Goal: Navigation & Orientation: Find specific page/section

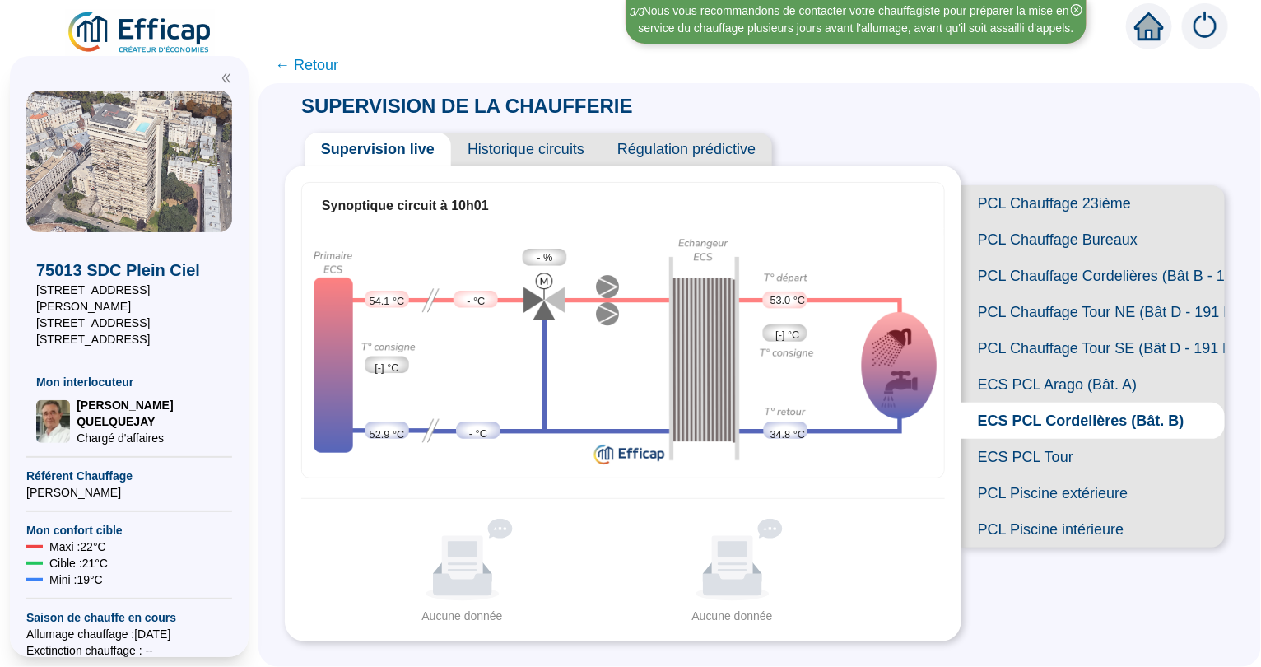
click at [1053, 351] on span "PCL Chauffage Tour SE (Bât D - 191 lots/2)" at bounding box center [1093, 348] width 263 height 36
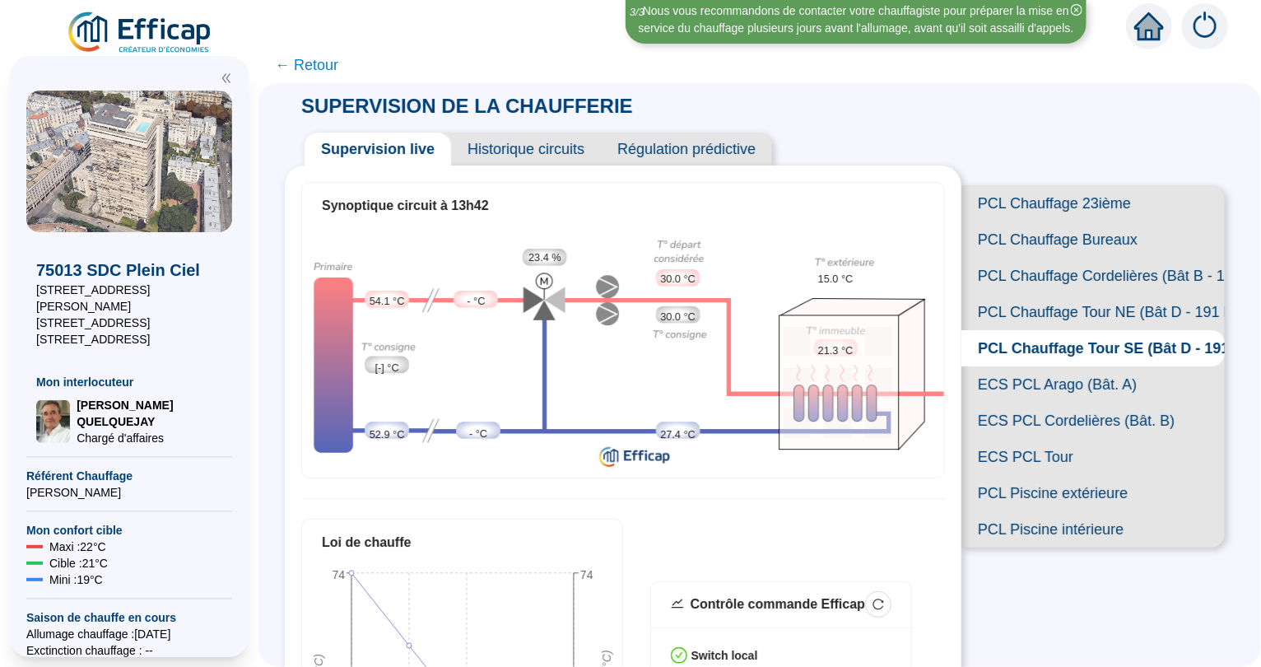
click at [1076, 307] on span "PCL Chauffage Tour NE (Bât D - 191 lots/2)" at bounding box center [1093, 312] width 263 height 36
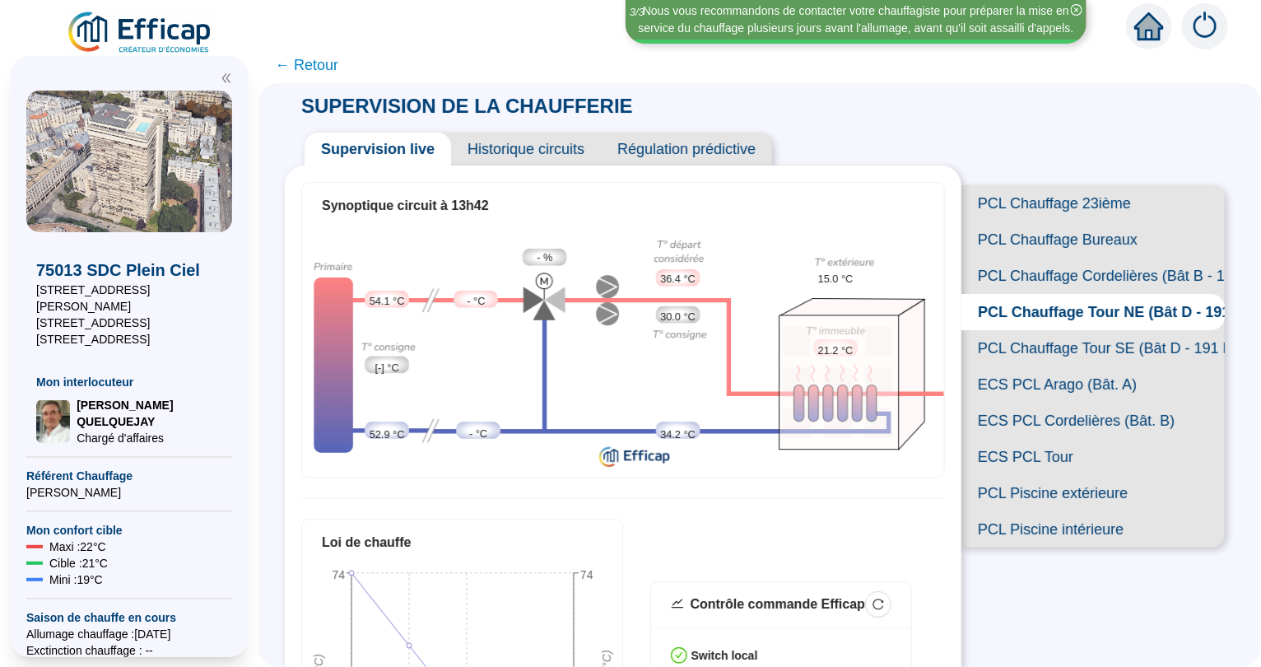
click at [1063, 347] on span "PCL Chauffage Tour SE (Bât D - 191 lots/2)" at bounding box center [1093, 348] width 263 height 36
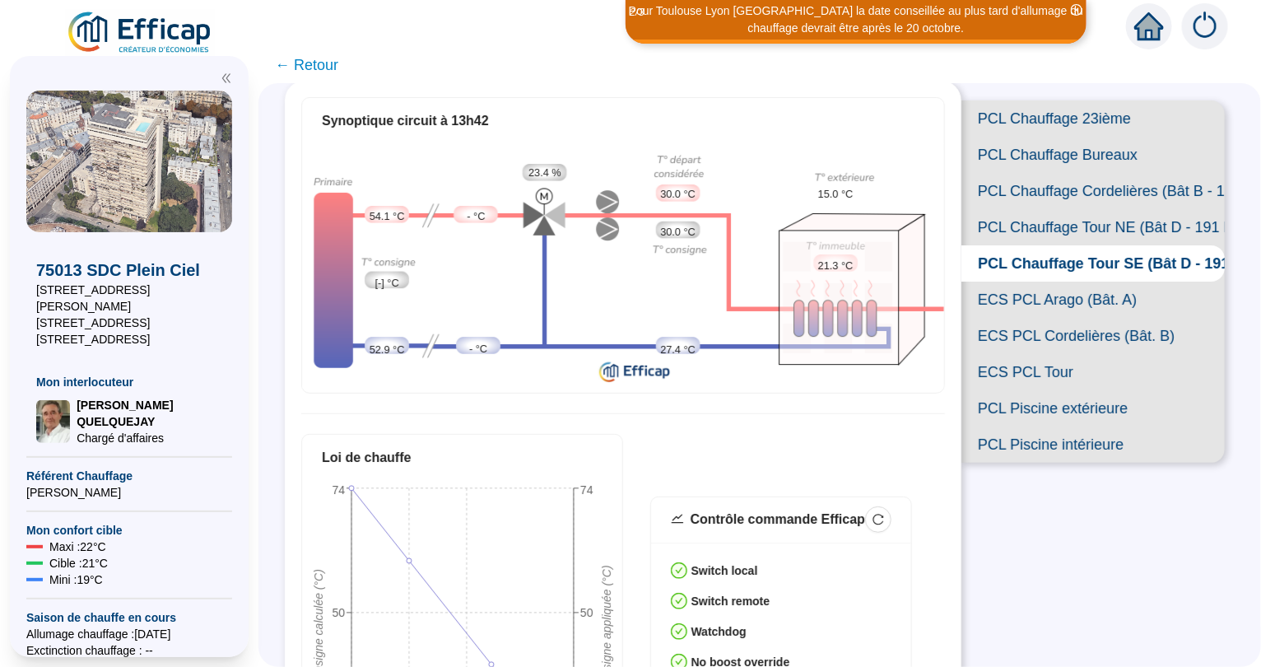
scroll to position [61, 0]
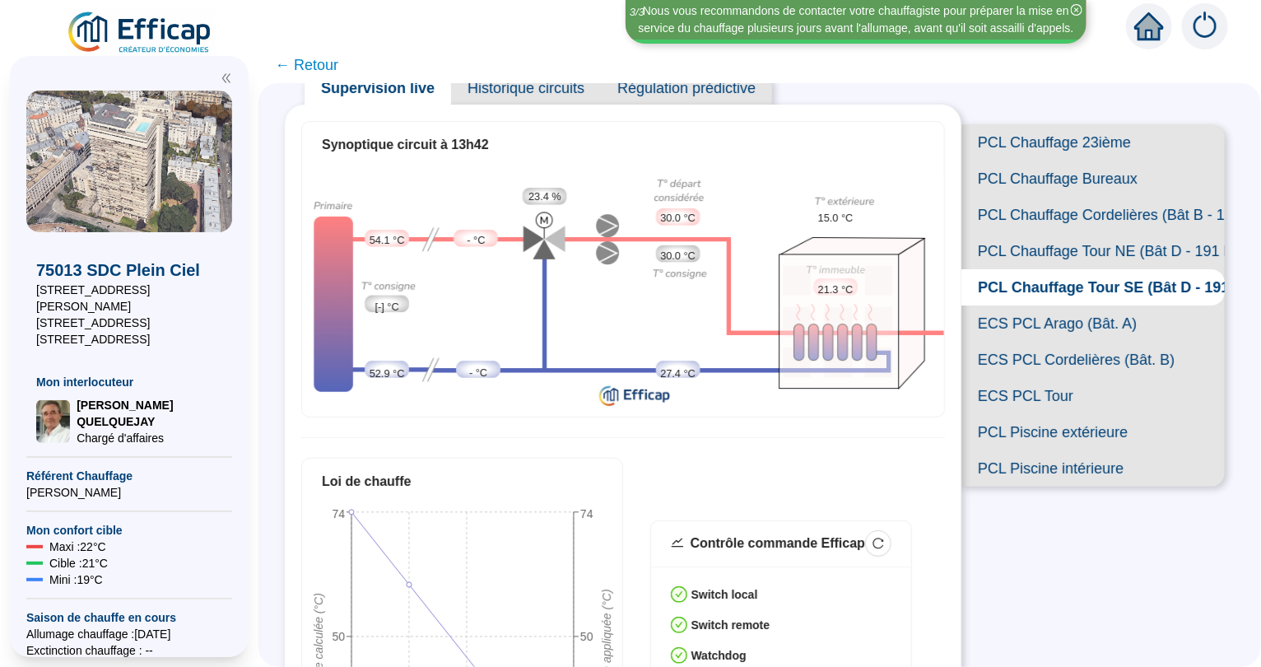
click at [1108, 244] on span "PCL Chauffage Tour NE (Bât D - 191 lots/2)" at bounding box center [1093, 251] width 263 height 36
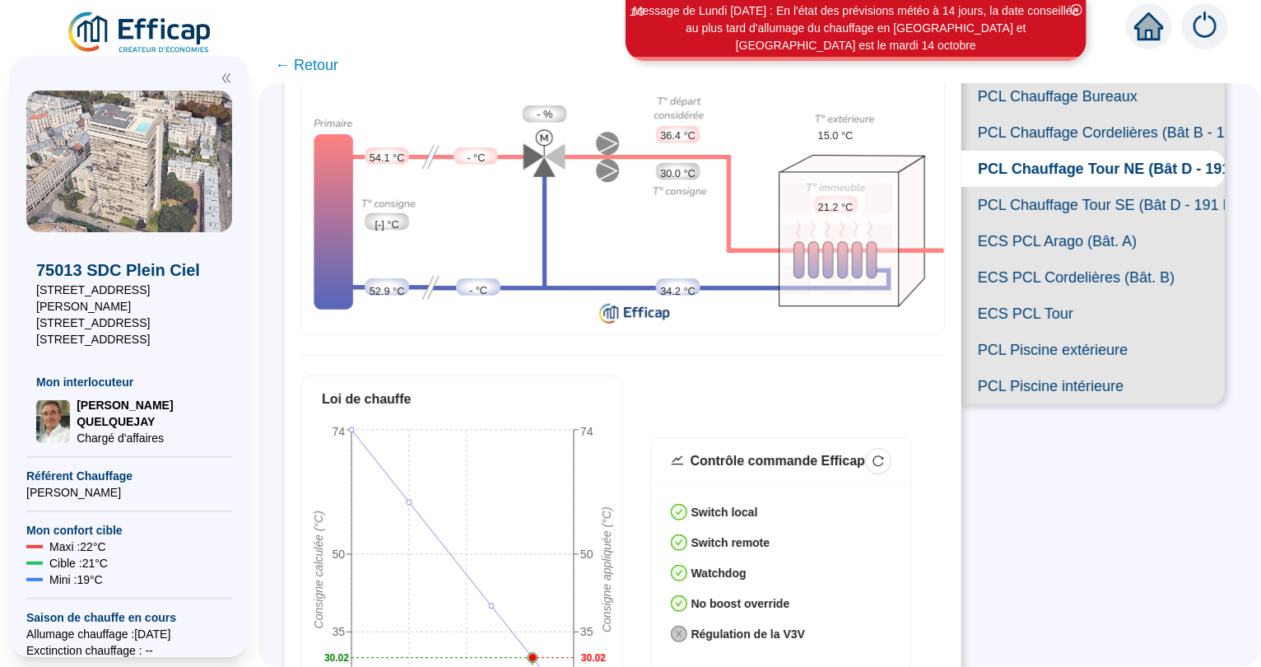
scroll to position [110, 0]
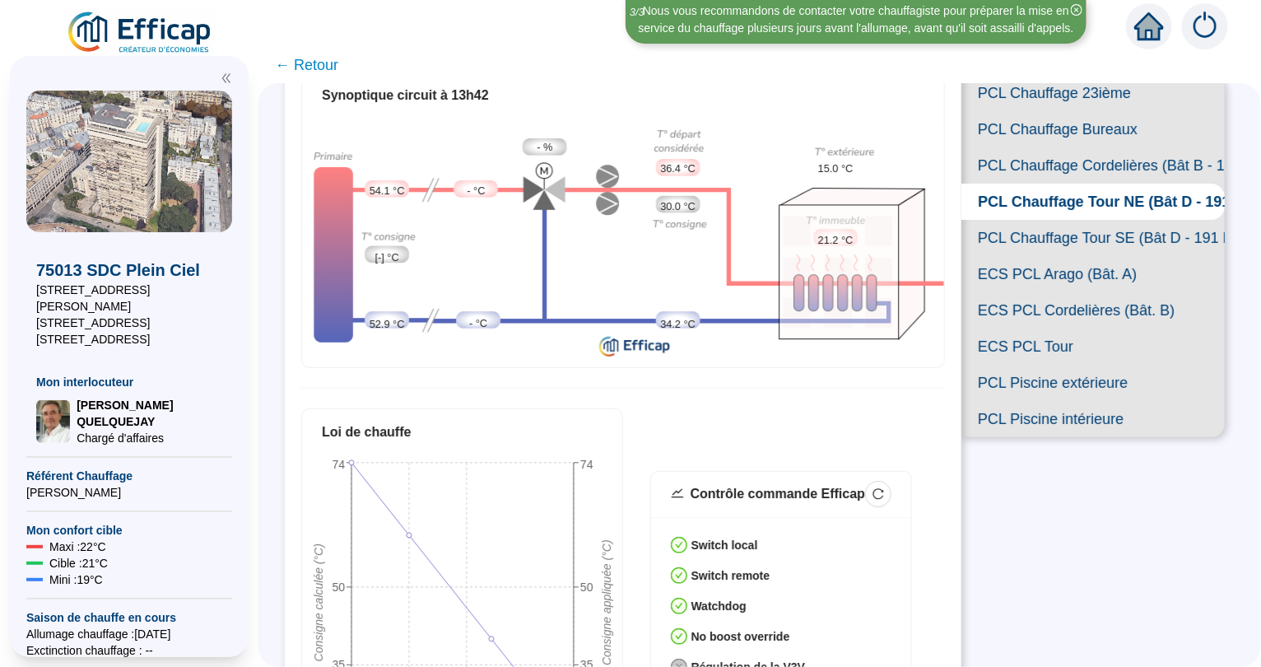
click at [1078, 278] on span "ECS PCL Arago (Bât. A)" at bounding box center [1093, 274] width 263 height 36
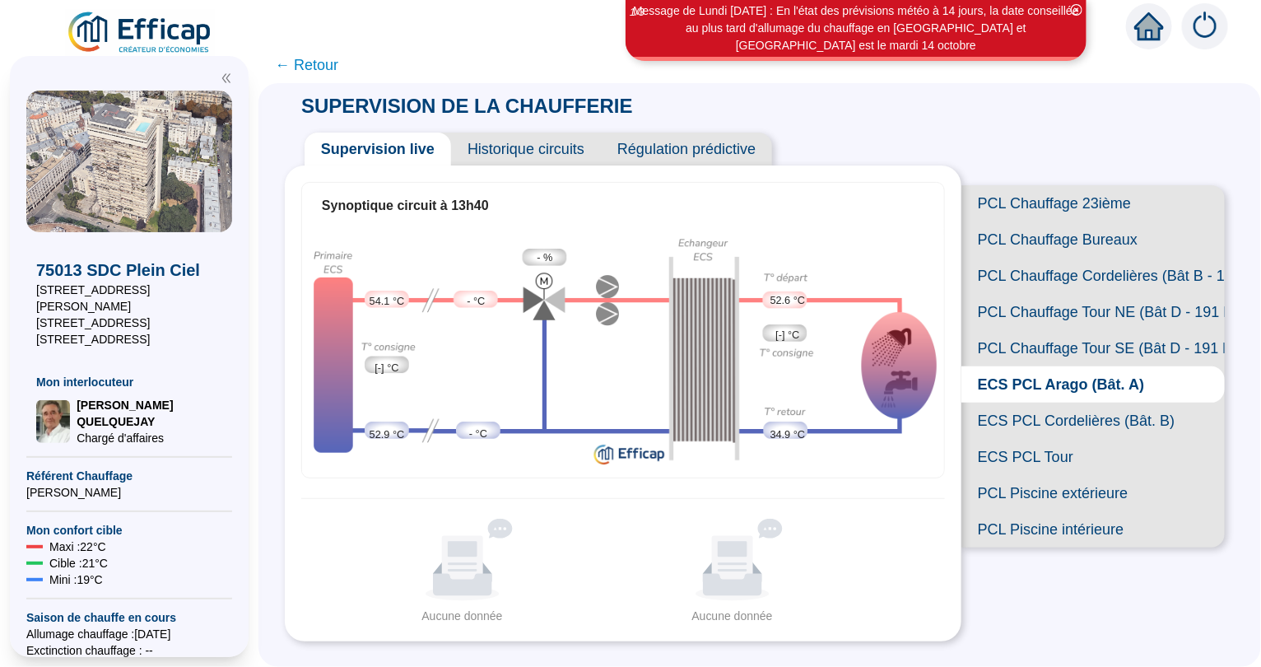
click at [1066, 418] on span "ECS PCL Cordelières (Bât. B)" at bounding box center [1093, 421] width 263 height 36
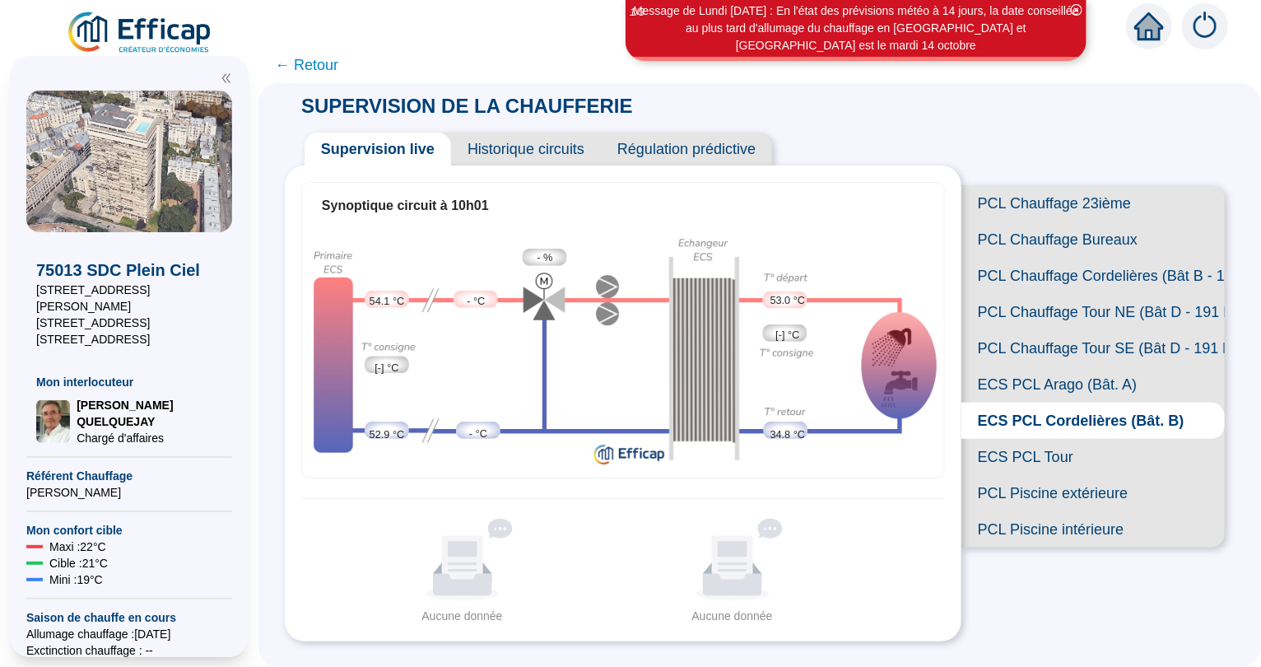
click at [1065, 459] on span "ECS PCL Tour" at bounding box center [1093, 457] width 263 height 36
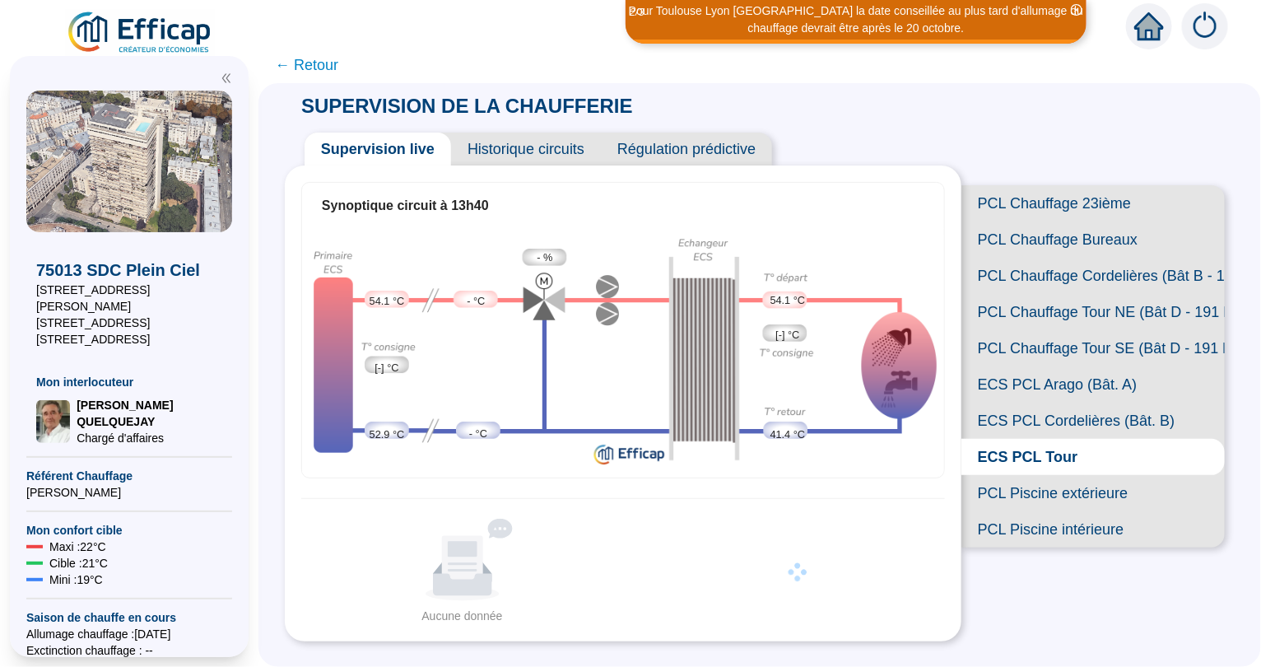
click at [1060, 498] on span "PCL Piscine extérieure" at bounding box center [1093, 493] width 263 height 36
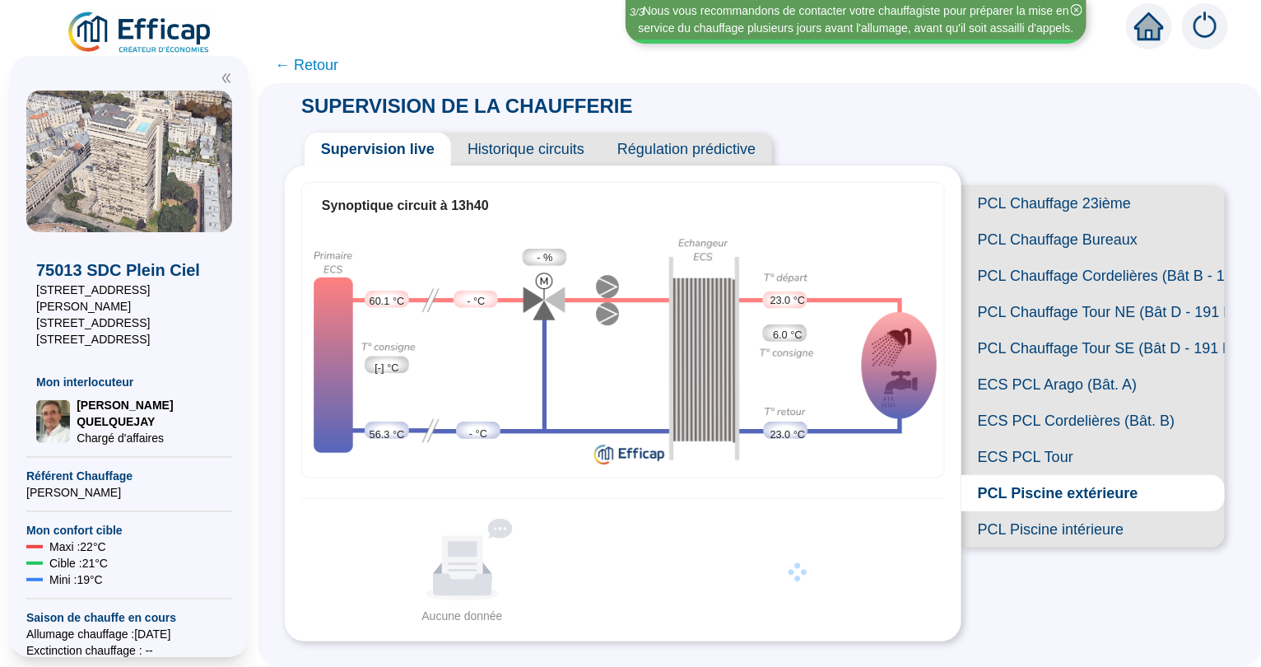
click at [1056, 532] on span "PCL Piscine intérieure" at bounding box center [1093, 529] width 263 height 36
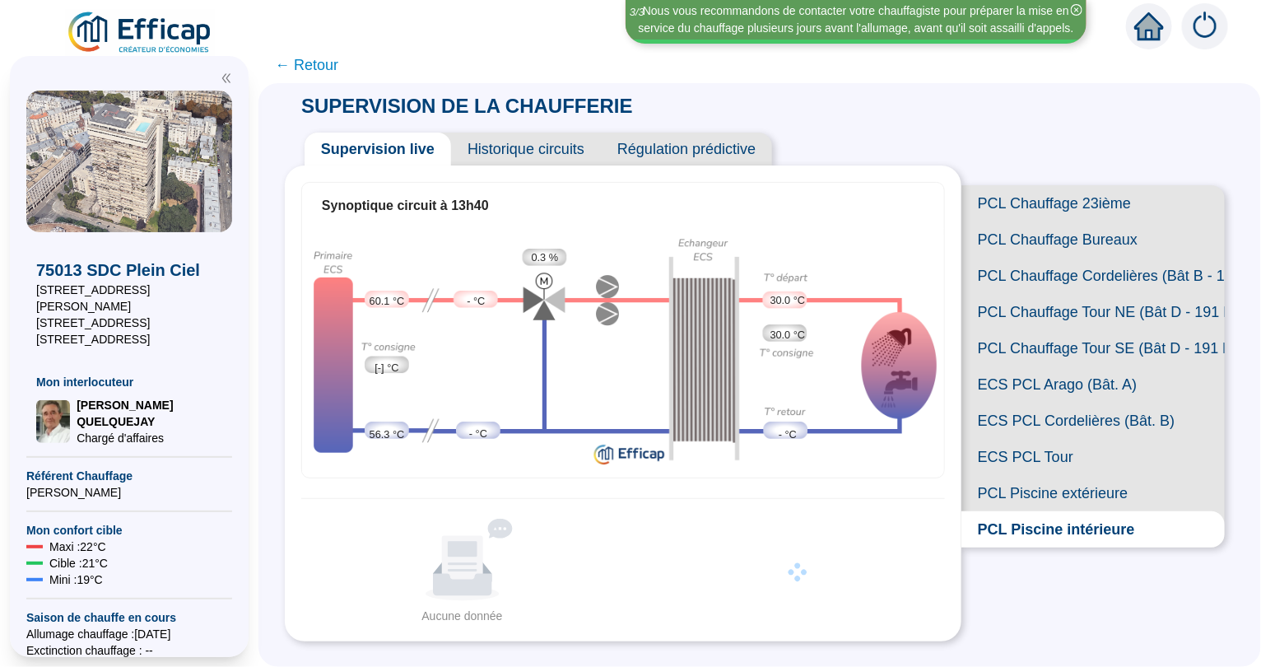
click at [1057, 202] on span "PCL Chauffage 23ième" at bounding box center [1093, 203] width 263 height 36
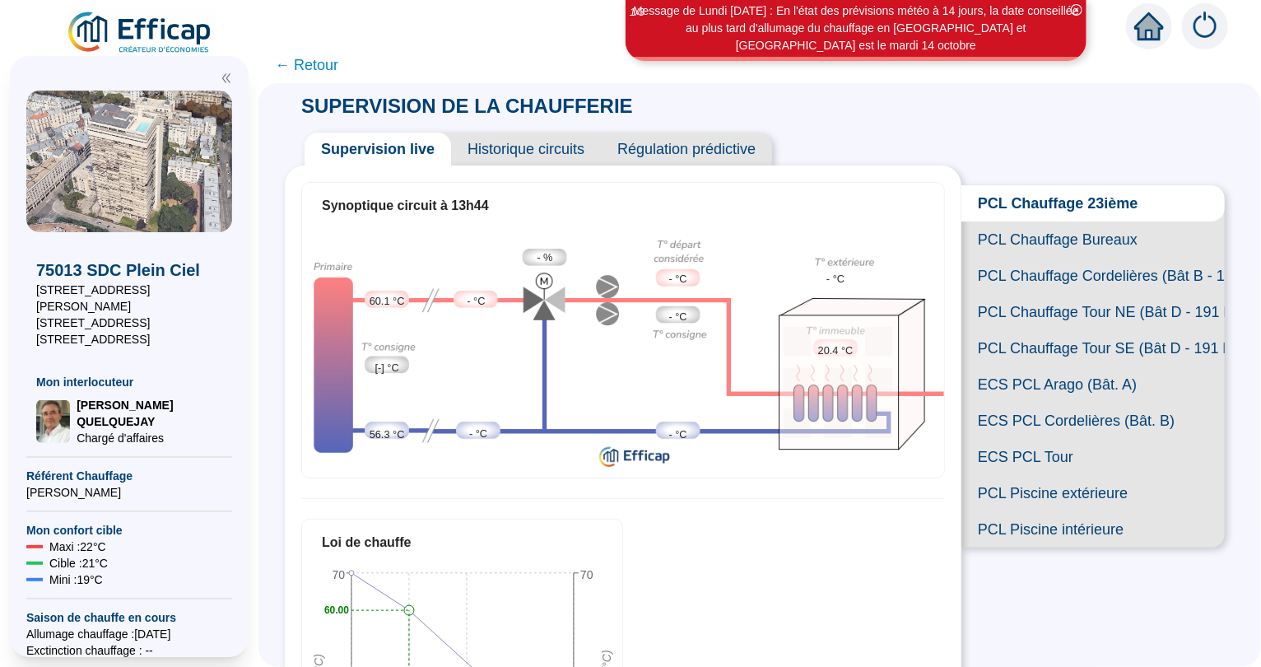
click at [1038, 239] on span "PCL Chauffage Bureaux" at bounding box center [1093, 239] width 263 height 36
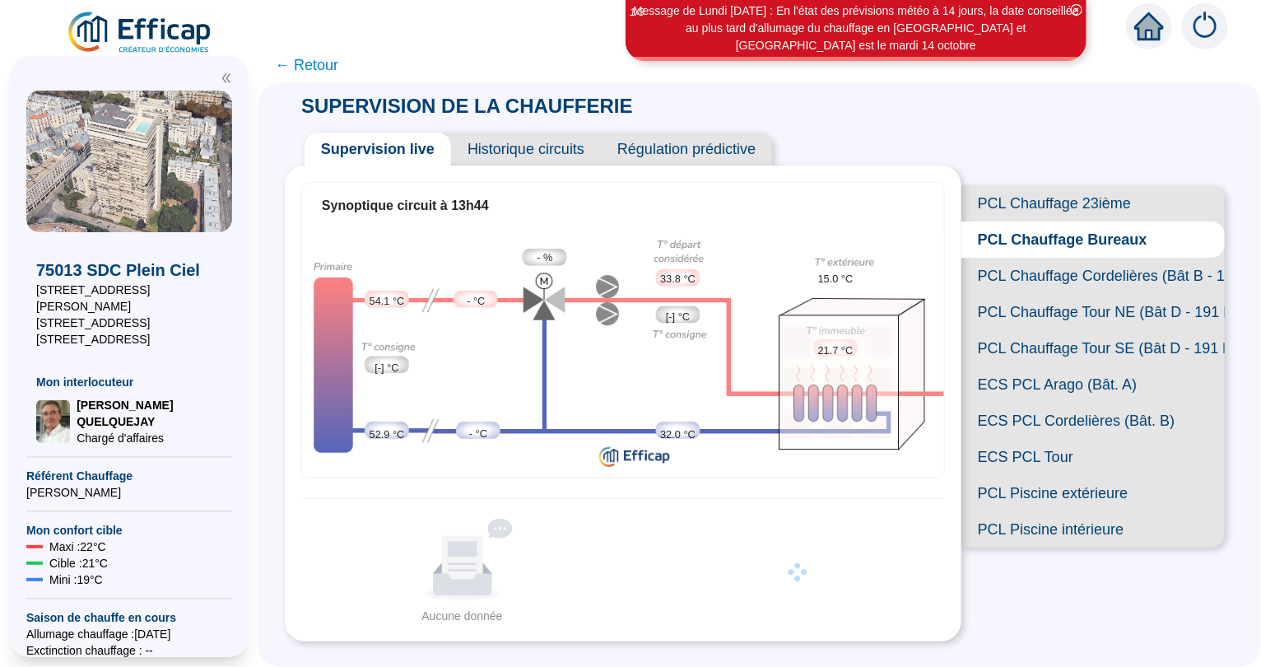
click at [1037, 276] on span "PCL Chauffage Cordelières (Bât B - 109 lots)" at bounding box center [1093, 276] width 263 height 36
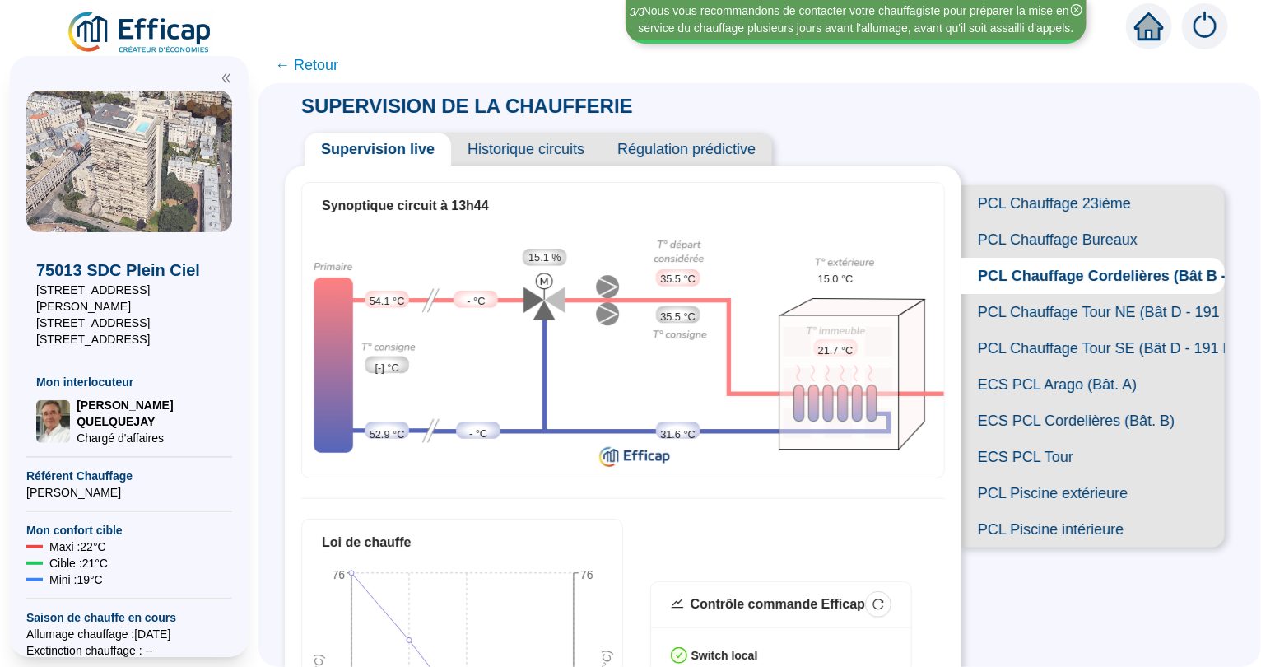
click at [1034, 313] on span "PCL Chauffage Tour NE (Bât D - 191 lots/2)" at bounding box center [1093, 312] width 263 height 36
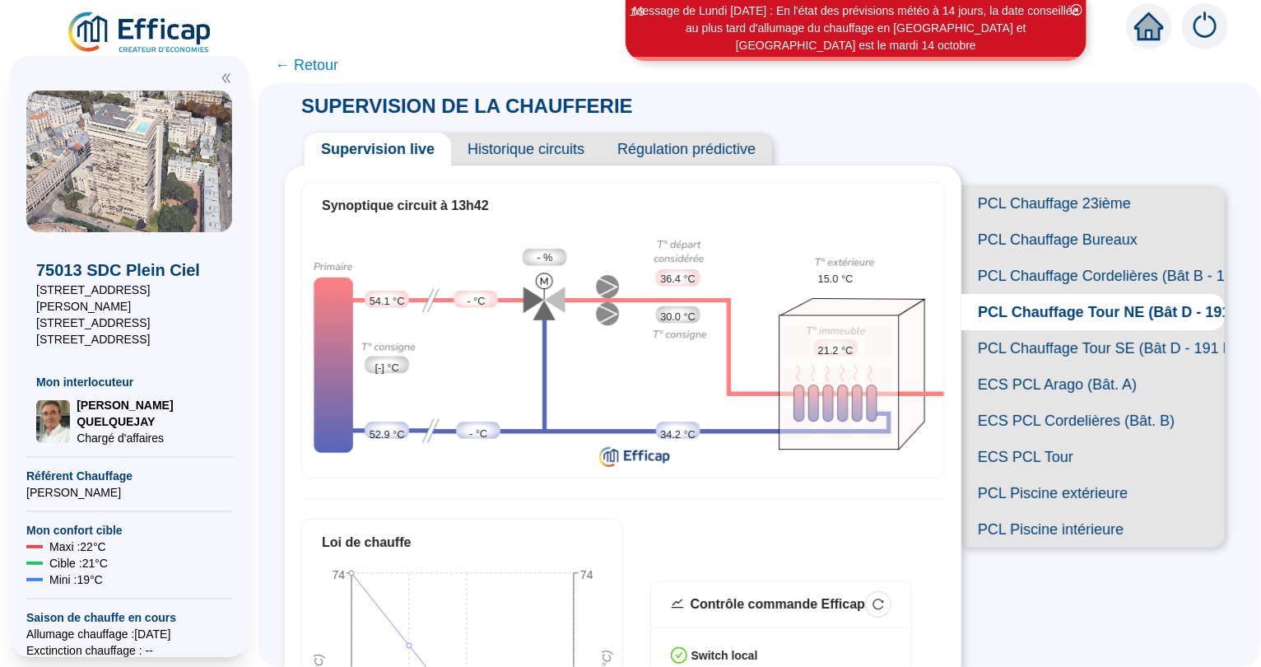
click at [1037, 350] on span "PCL Chauffage Tour SE (Bât D - 191 lots/2)" at bounding box center [1093, 348] width 263 height 36
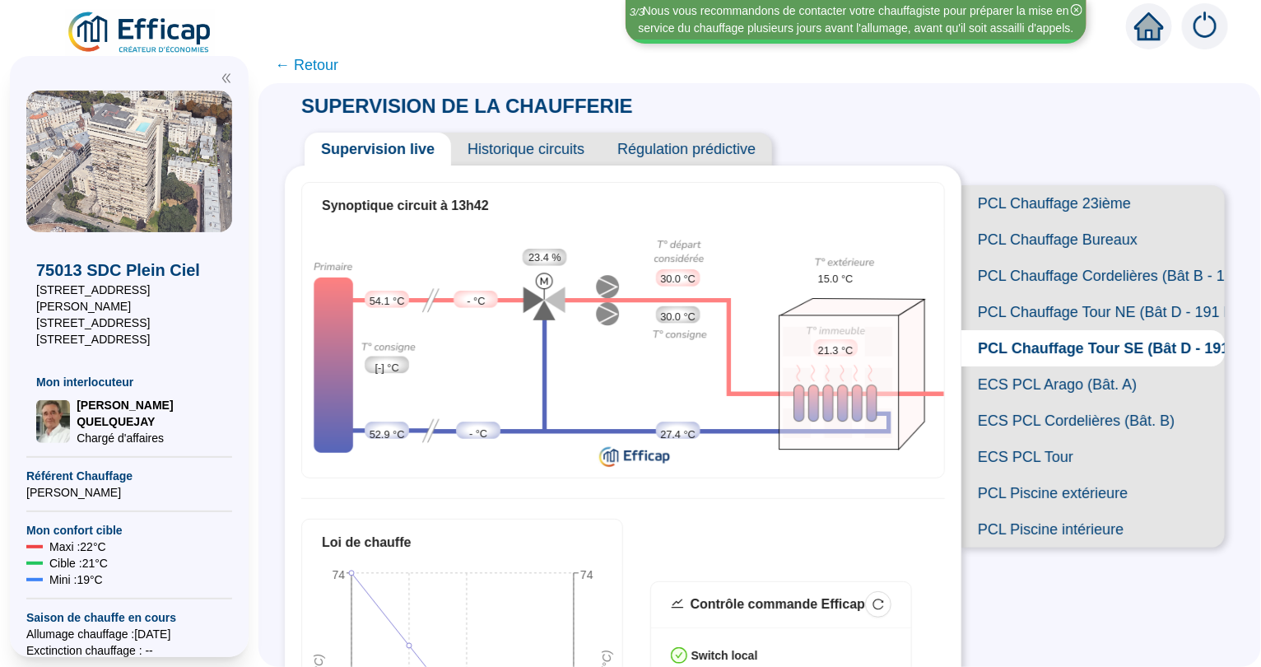
click at [1055, 315] on span "PCL Chauffage Tour NE (Bât D - 191 lots/2)" at bounding box center [1093, 312] width 263 height 36
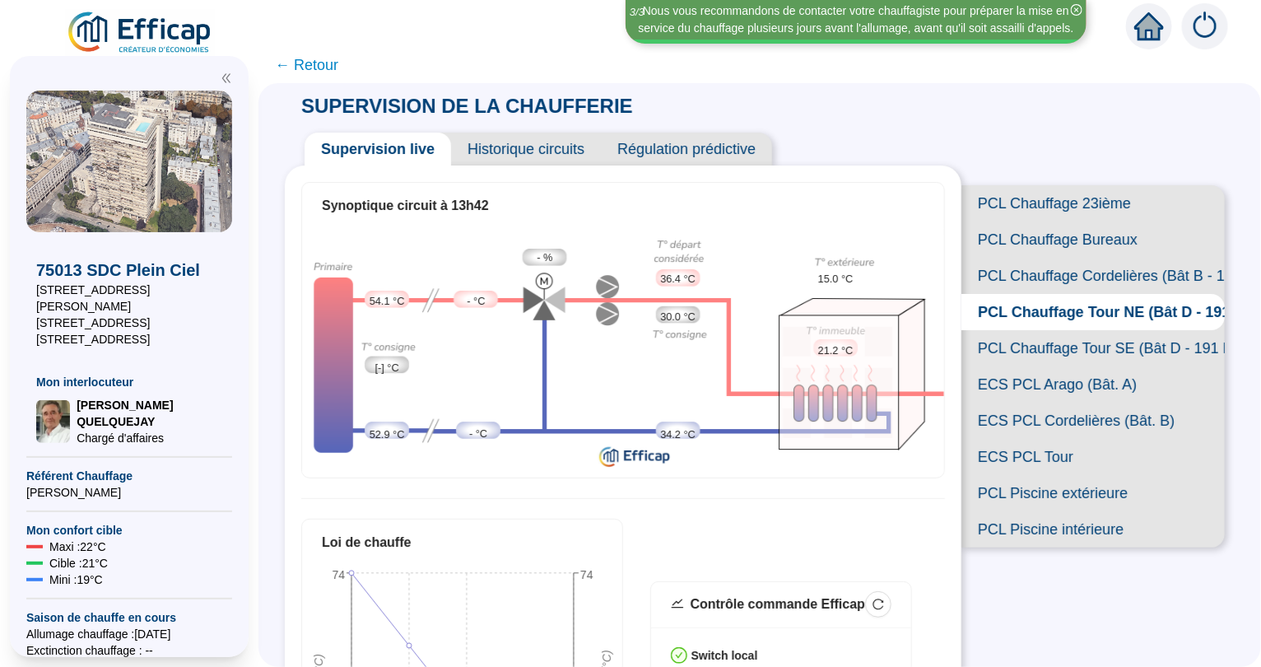
click at [1065, 275] on span "PCL Chauffage Cordelières (Bât B - 109 lots)" at bounding box center [1093, 276] width 263 height 36
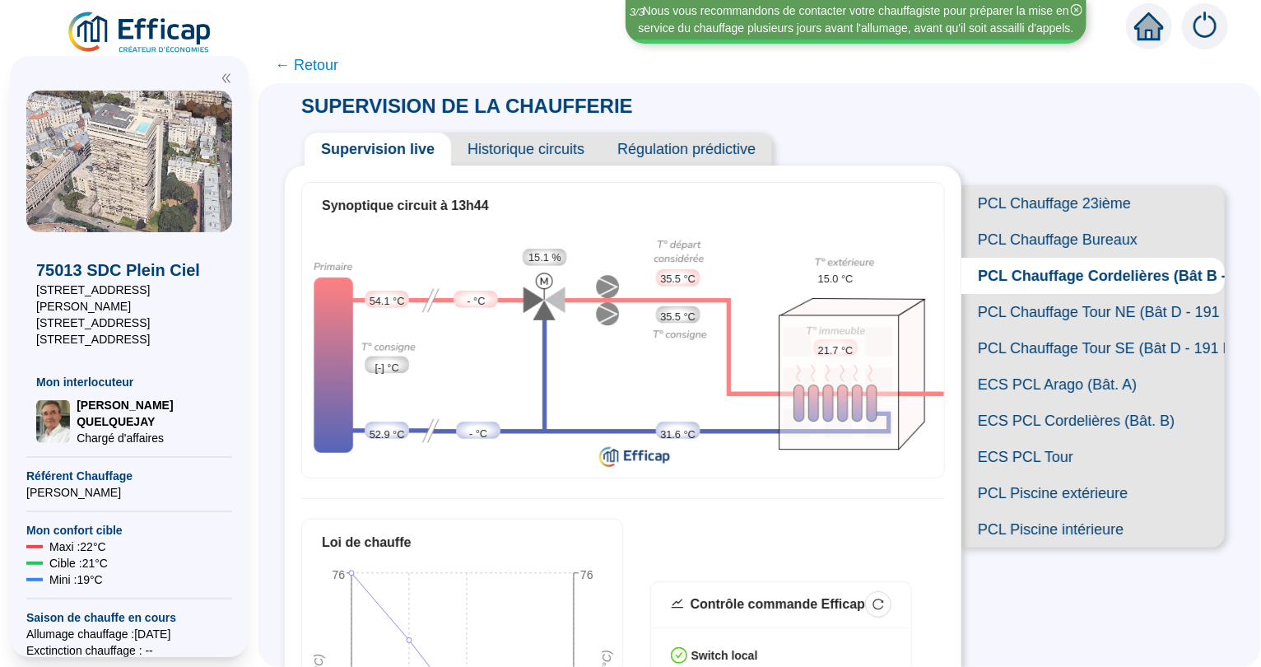
click at [1065, 275] on span "PCL Chauffage Cordelières (Bât B - 109 lots)" at bounding box center [1093, 276] width 263 height 36
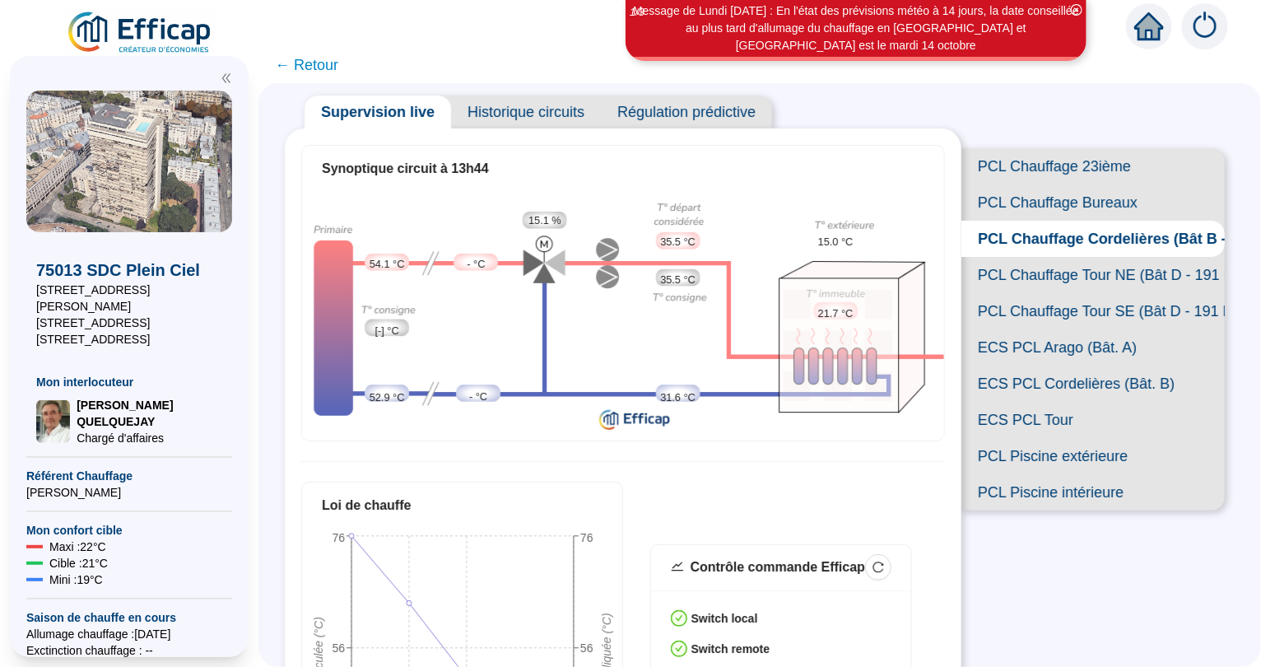
scroll to position [9, 0]
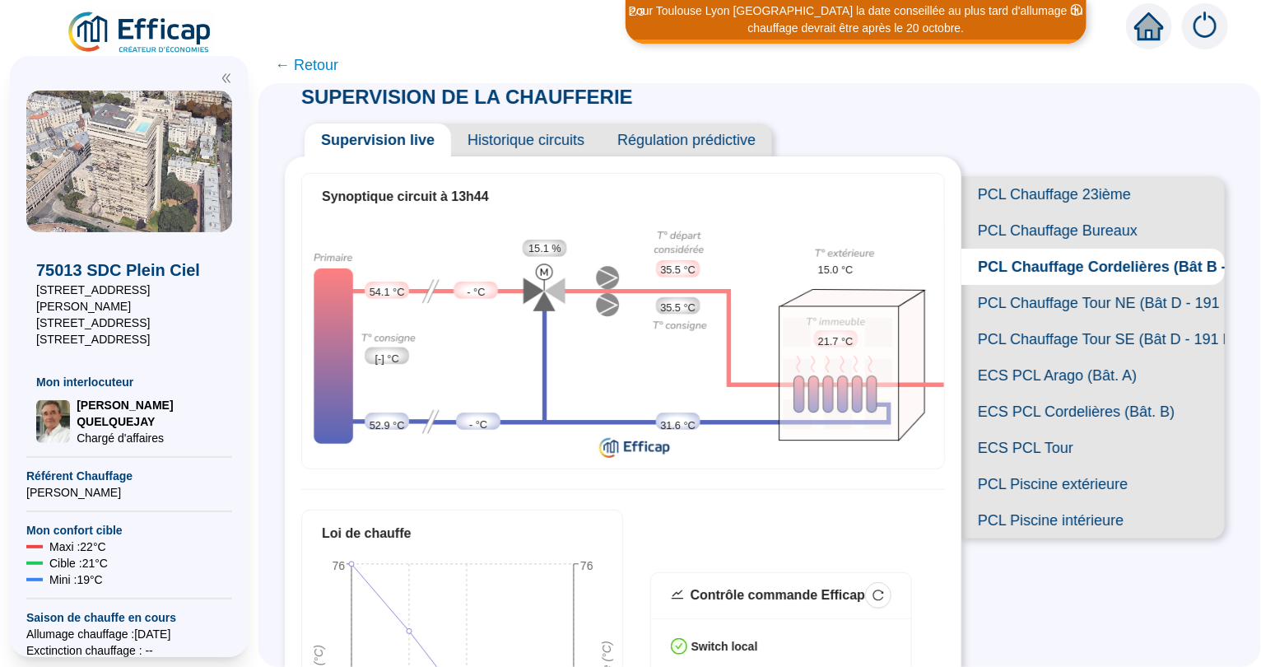
click at [1061, 306] on span "PCL Chauffage Tour NE (Bât D - 191 lots/2)" at bounding box center [1093, 303] width 263 height 36
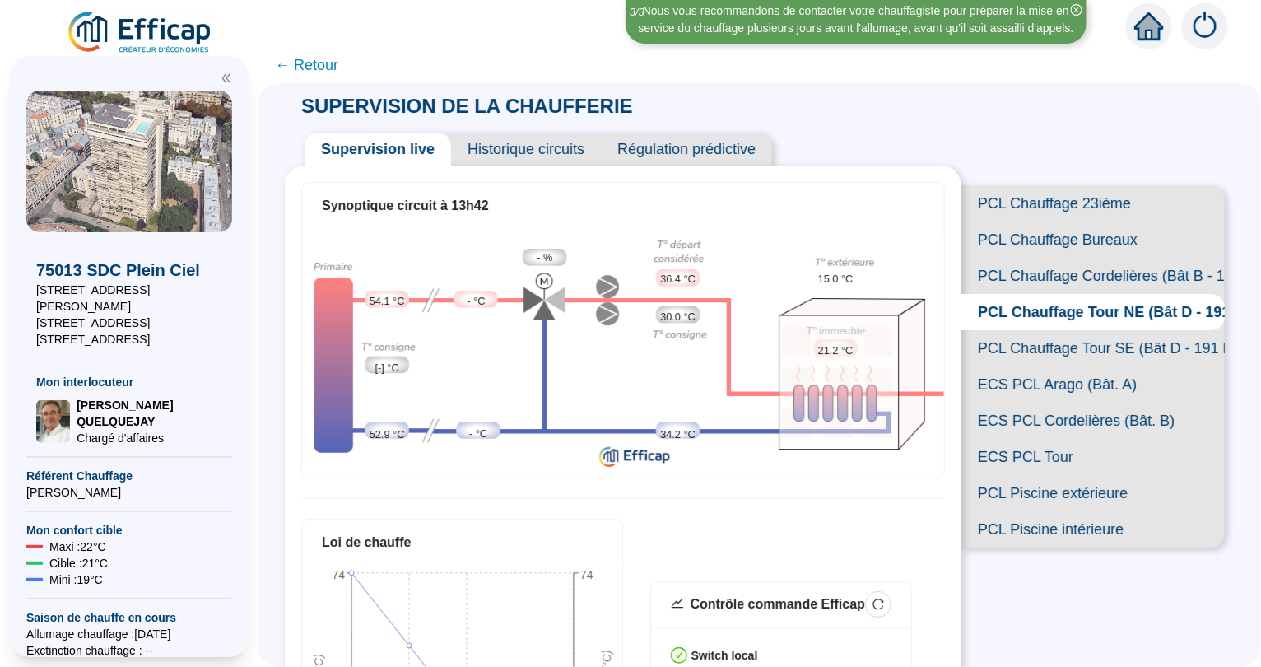
click at [1051, 350] on span "PCL Chauffage Tour SE (Bât D - 191 lots/2)" at bounding box center [1093, 348] width 263 height 36
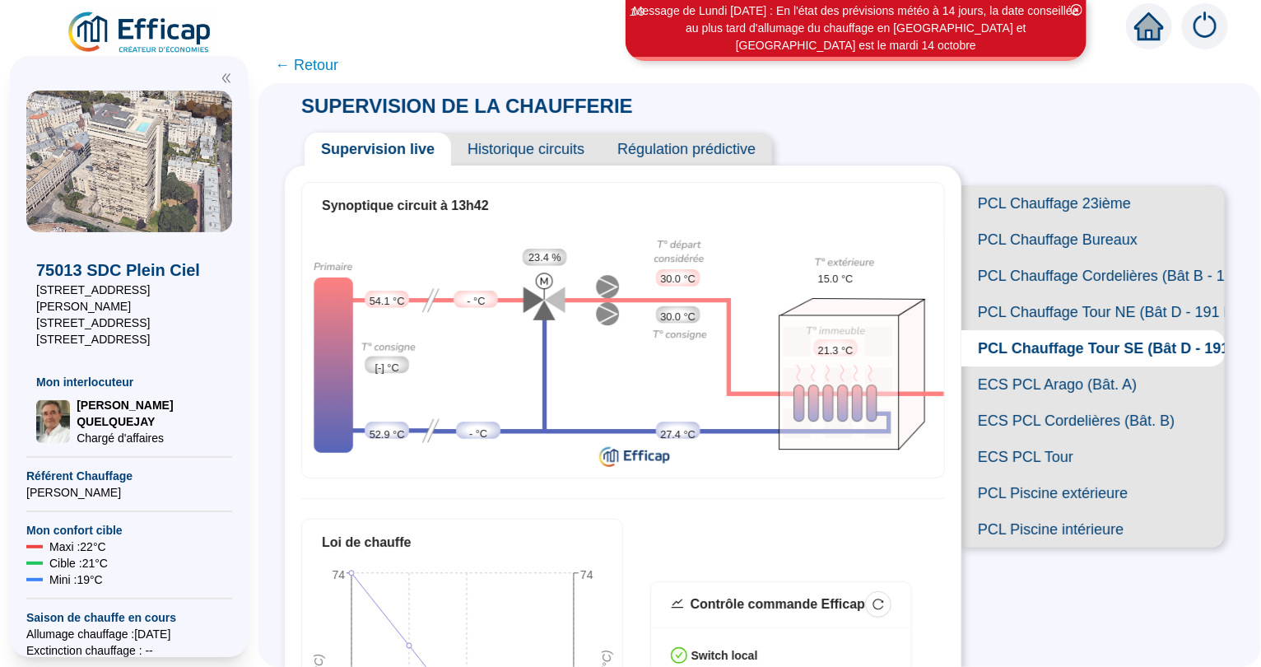
click at [1063, 311] on span "PCL Chauffage Tour NE (Bât D - 191 lots/2)" at bounding box center [1093, 312] width 263 height 36
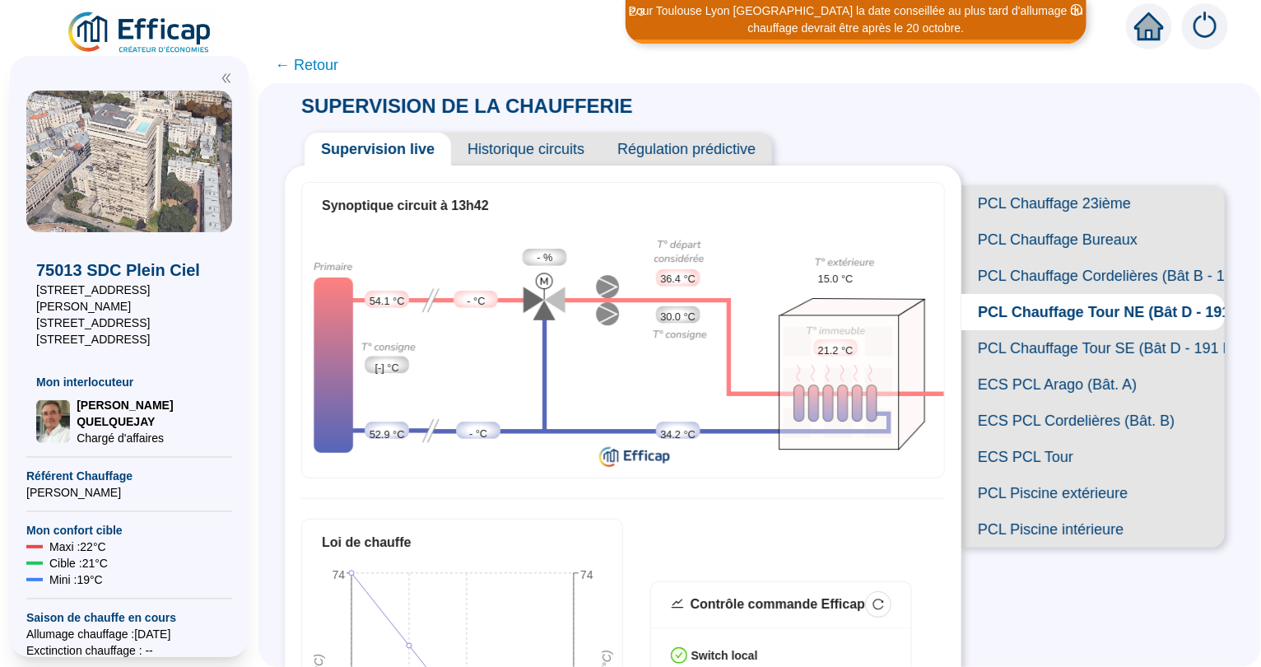
click at [1051, 350] on span "PCL Chauffage Tour SE (Bât D - 191 lots/2)" at bounding box center [1093, 348] width 263 height 36
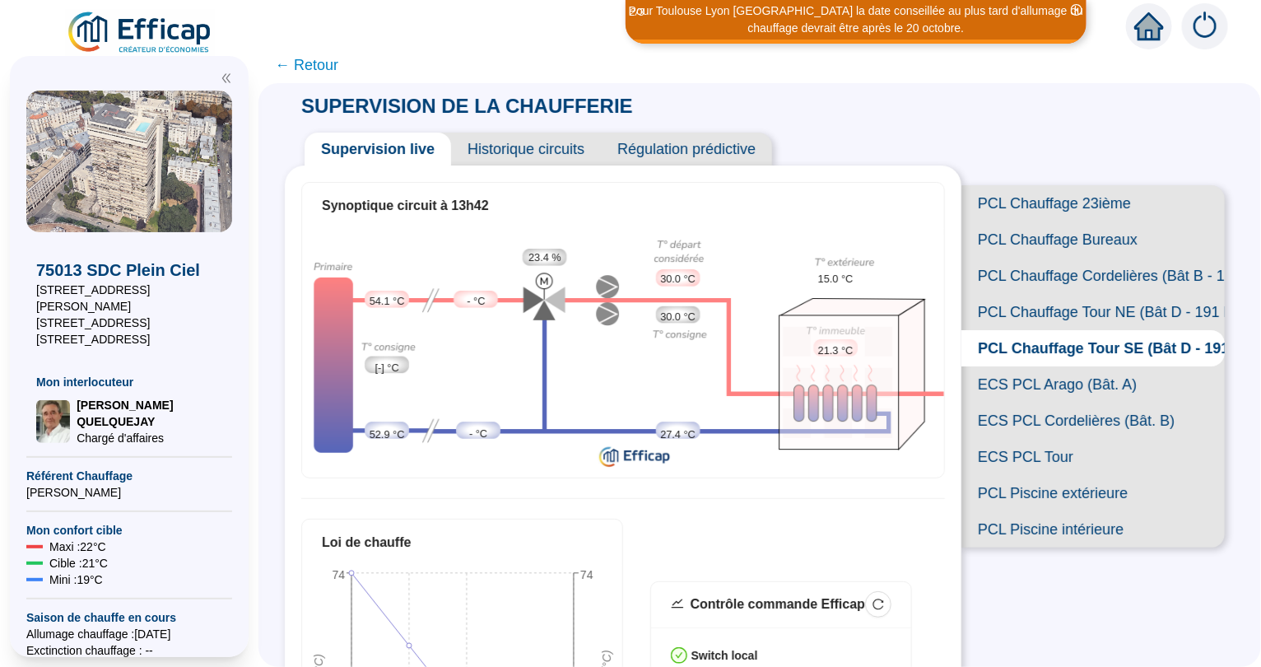
click at [520, 151] on span "Historique circuits" at bounding box center [526, 149] width 150 height 33
